Goal: Use online tool/utility: Utilize a website feature to perform a specific function

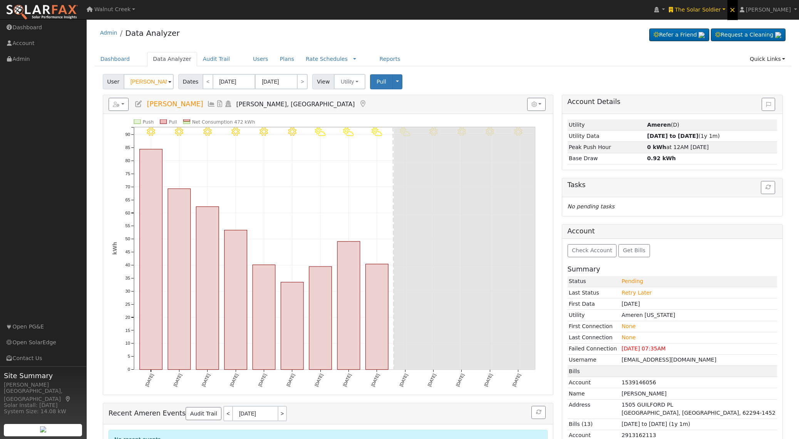
click at [736, 8] on span "×" at bounding box center [732, 9] width 7 height 9
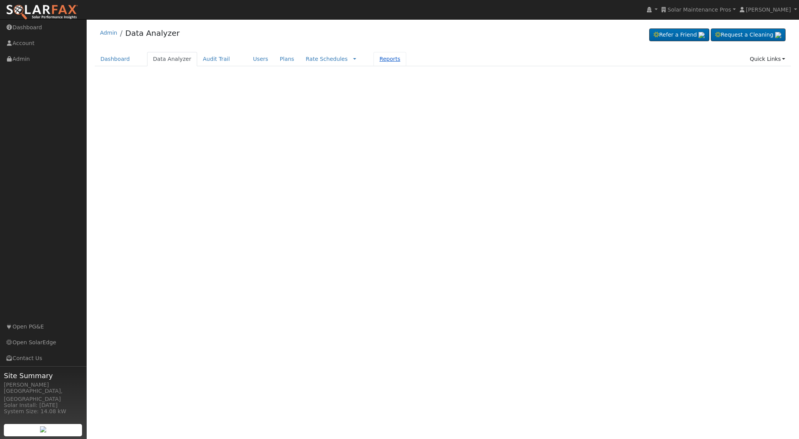
click at [373, 60] on link "Reports" at bounding box center [389, 59] width 32 height 14
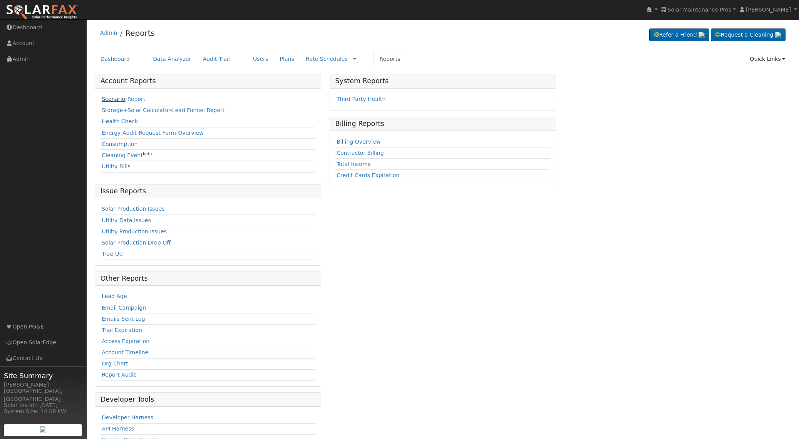
click at [106, 99] on link "Scenario" at bounding box center [113, 99] width 23 height 6
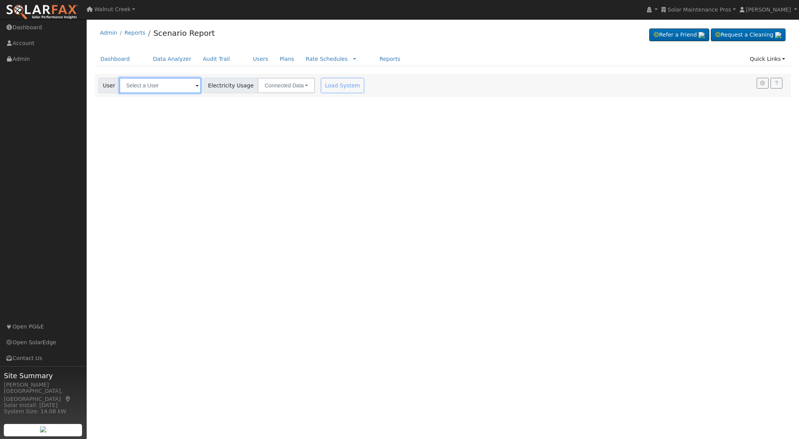
click at [142, 92] on input "text" at bounding box center [160, 85] width 82 height 15
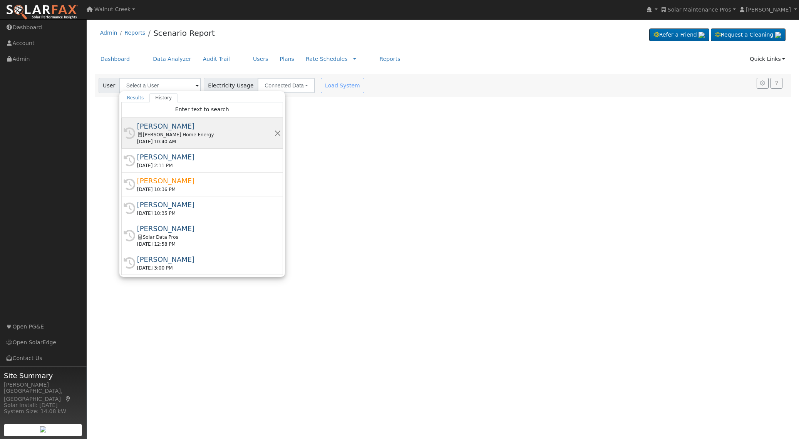
click at [188, 130] on div "Paul Castanon" at bounding box center [205, 126] width 137 height 10
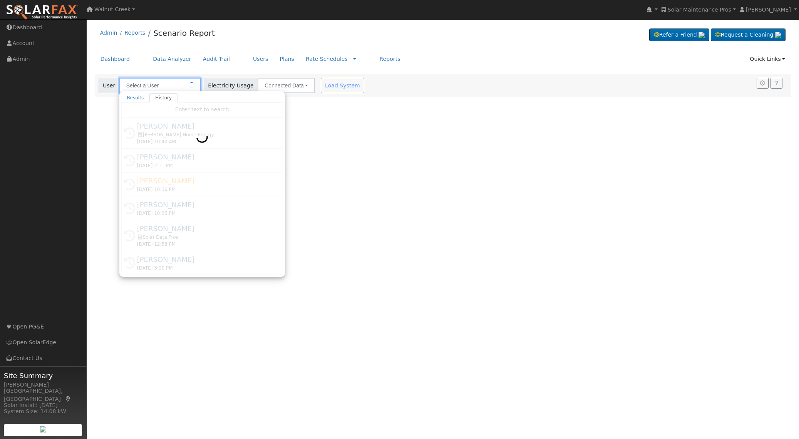
type input "Paul Castanon"
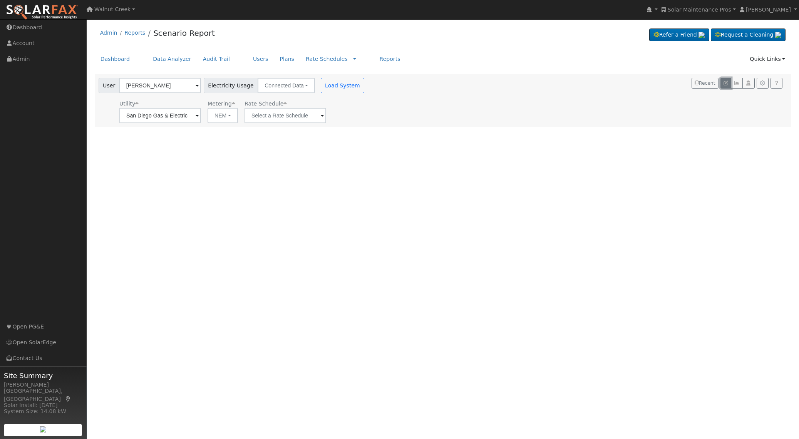
click at [723, 84] on icon "button" at bounding box center [725, 83] width 5 height 5
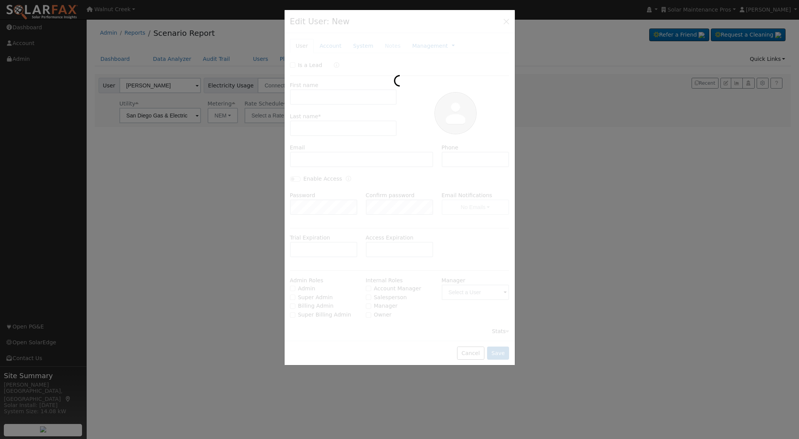
type input "03/16/2023"
type input "01/29/2025"
type input "Paul"
type input "Castanon"
type input "pcastanon@bakerhomeenergy.com"
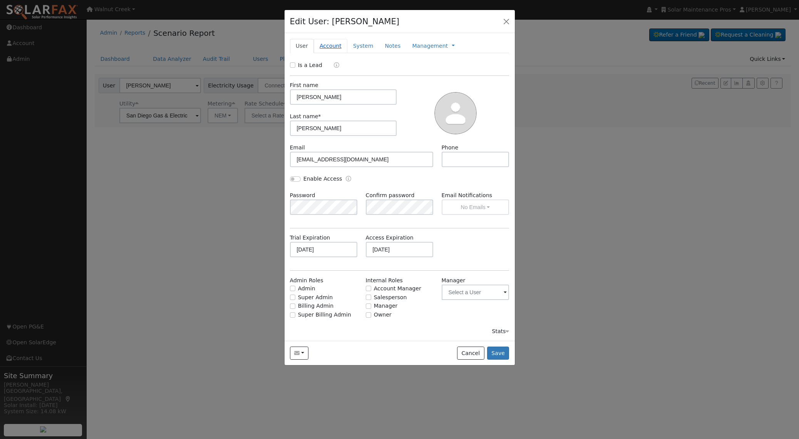
click at [333, 49] on link "Account" at bounding box center [330, 46] width 33 height 14
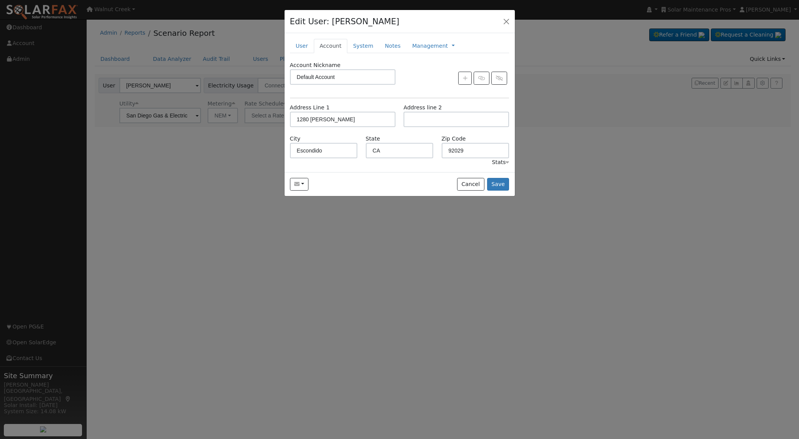
click at [499, 164] on div "Stats" at bounding box center [500, 162] width 17 height 8
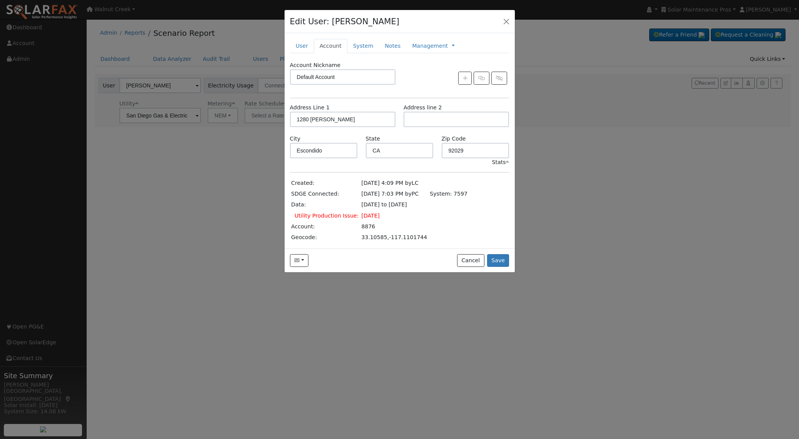
click at [361, 224] on td "8876" at bounding box center [394, 226] width 69 height 11
copy td "8876"
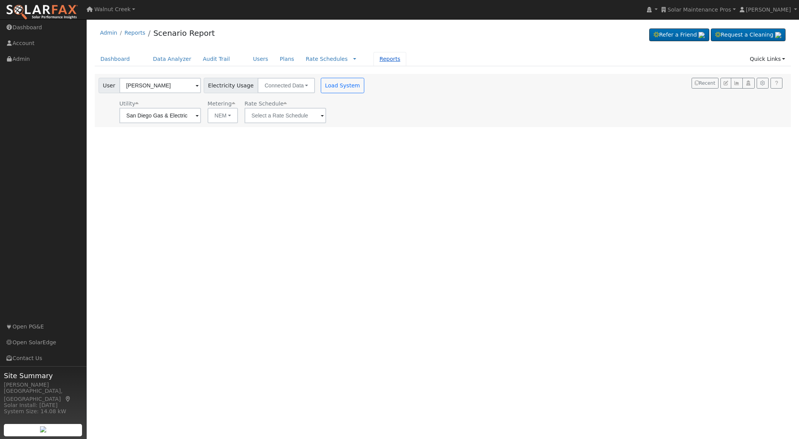
click at [376, 56] on link "Reports" at bounding box center [389, 59] width 32 height 14
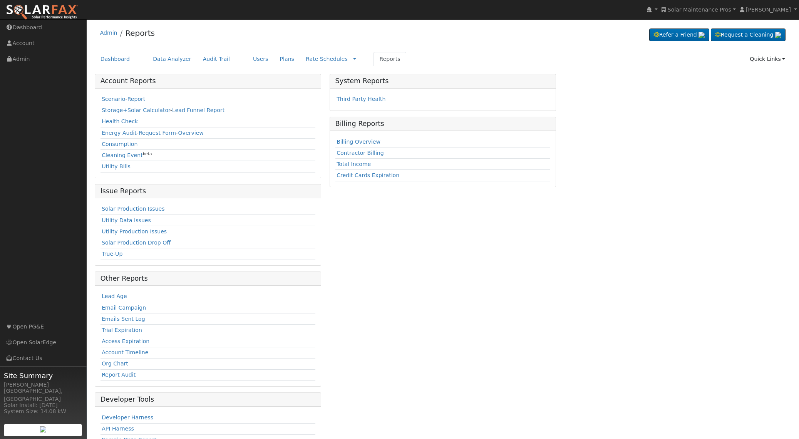
scroll to position [33, 0]
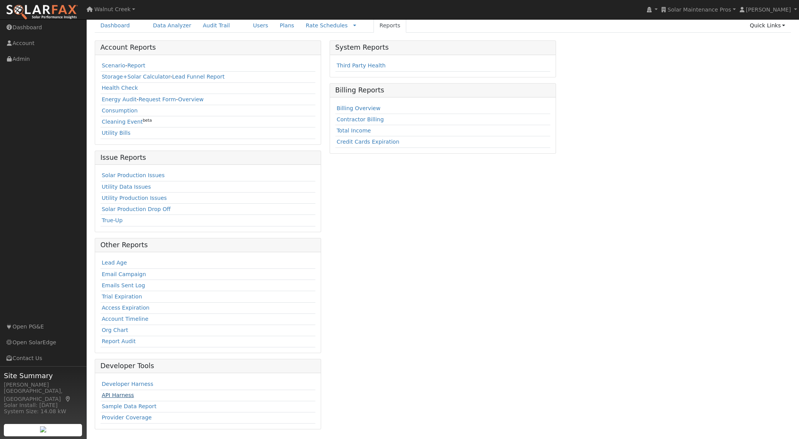
click at [120, 394] on link "API Harness" at bounding box center [118, 395] width 32 height 6
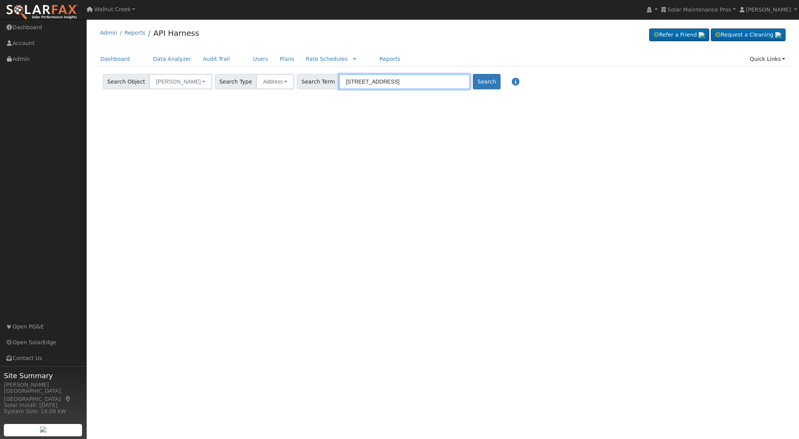
click at [343, 81] on input "[STREET_ADDRESS]" at bounding box center [404, 81] width 131 height 15
paste input "[STREET_ADDRESS][PERSON_NAME]"
type input "[STREET_ADDRESS][PERSON_NAME]"
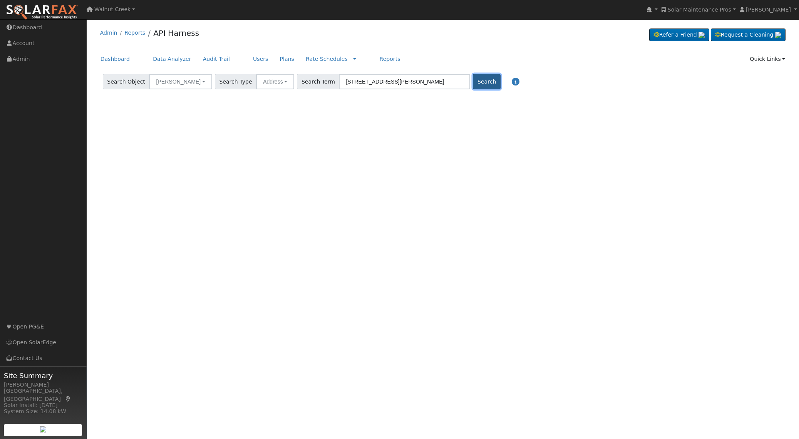
click at [473, 83] on button "Search" at bounding box center [486, 81] width 27 height 15
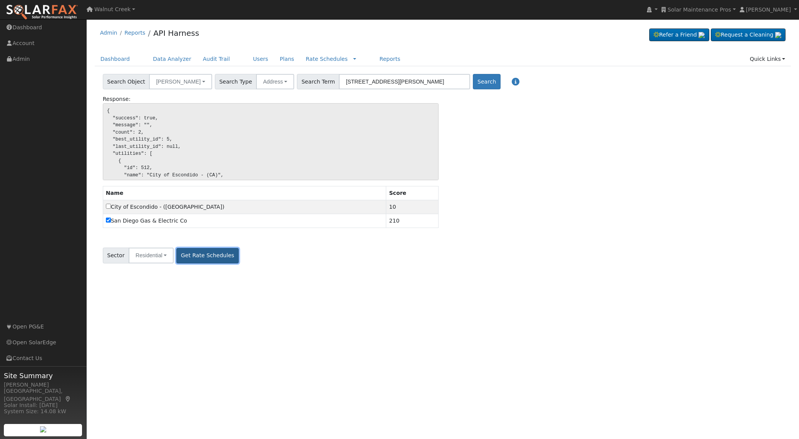
click at [206, 257] on button "Get Rate Schedules" at bounding box center [207, 255] width 62 height 15
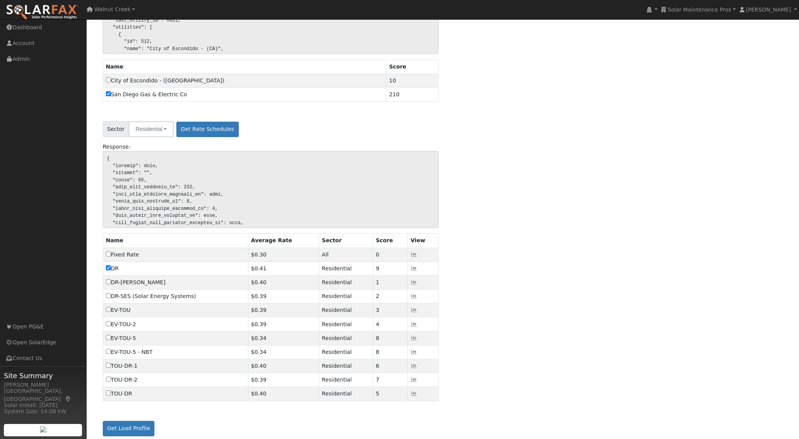
scroll to position [133, 0]
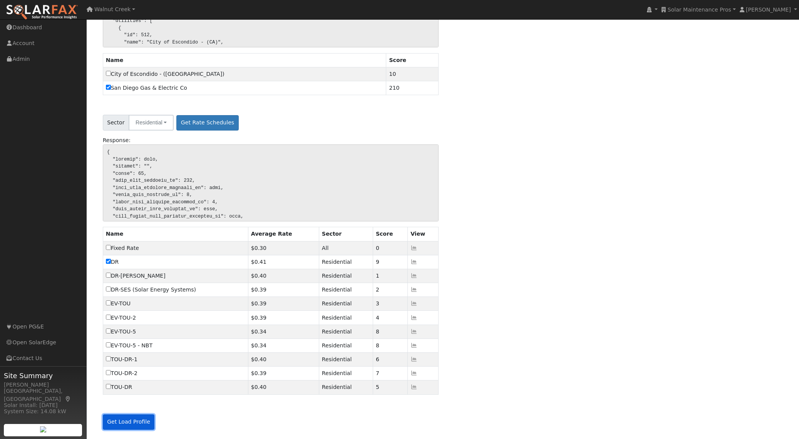
click at [126, 425] on button "Get Load Profile" at bounding box center [129, 421] width 52 height 15
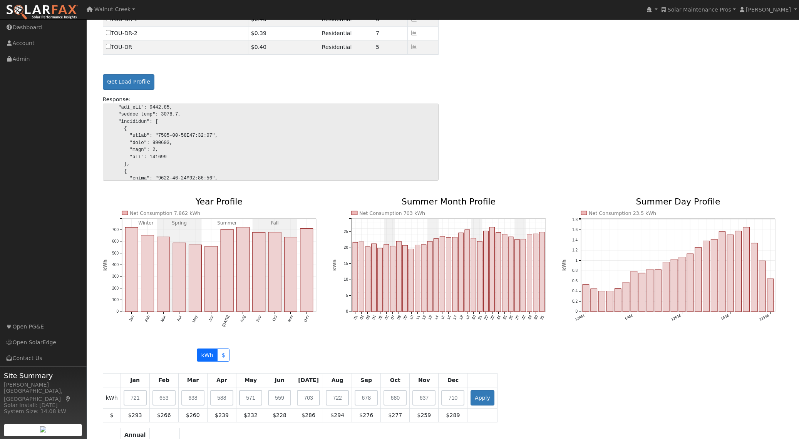
scroll to position [43, 0]
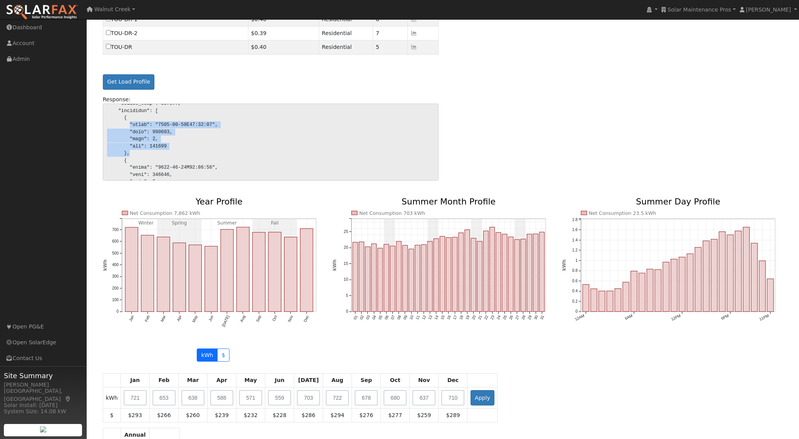
drag, startPoint x: 130, startPoint y: 124, endPoint x: 231, endPoint y: 166, distance: 109.7
click at [130, 152] on pre at bounding box center [271, 142] width 336 height 77
copy pre ""start": "[DATE]T00:00:00", "pull": 688997, "push": 0, "net": 688997 },"
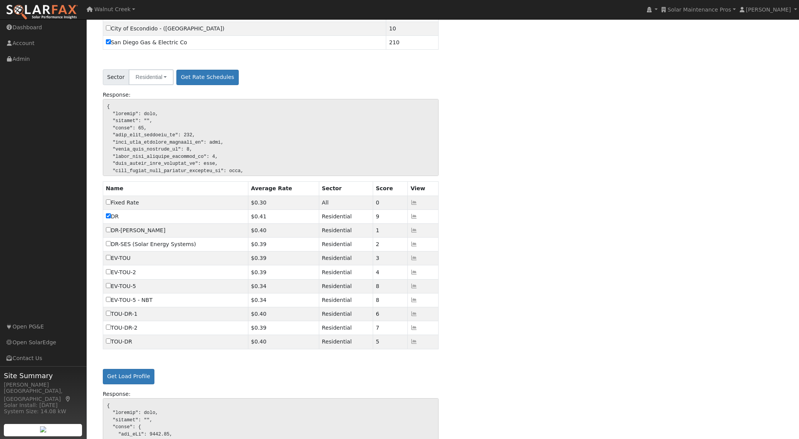
scroll to position [0, 0]
